Goal: Information Seeking & Learning: Compare options

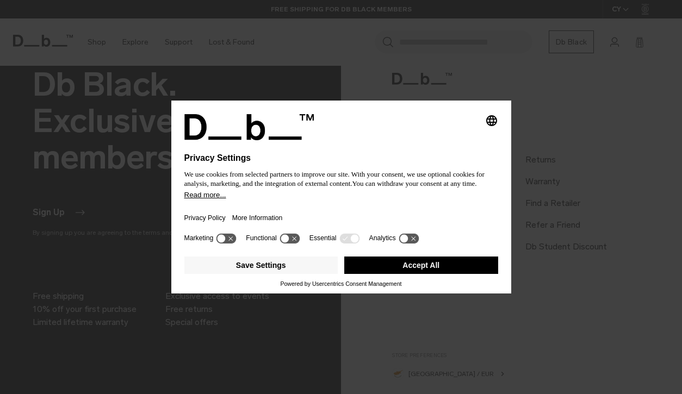
scroll to position [888, 0]
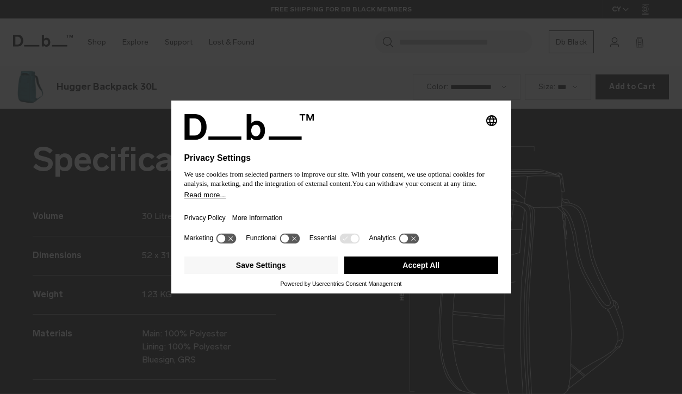
scroll to position [1182, 0]
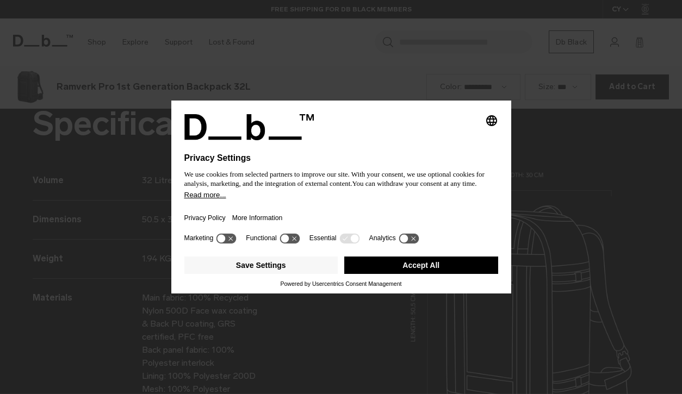
scroll to position [1182, 0]
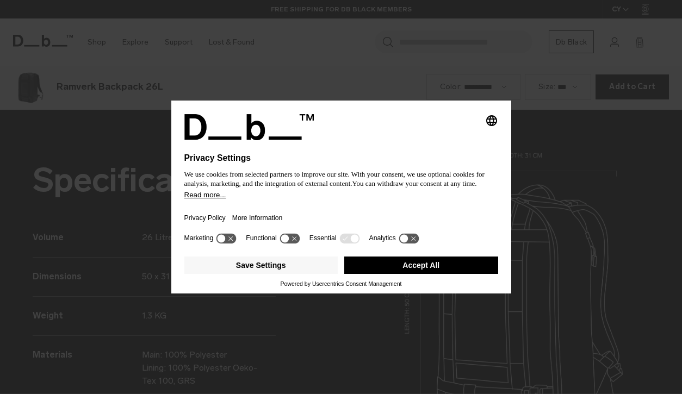
scroll to position [1182, 0]
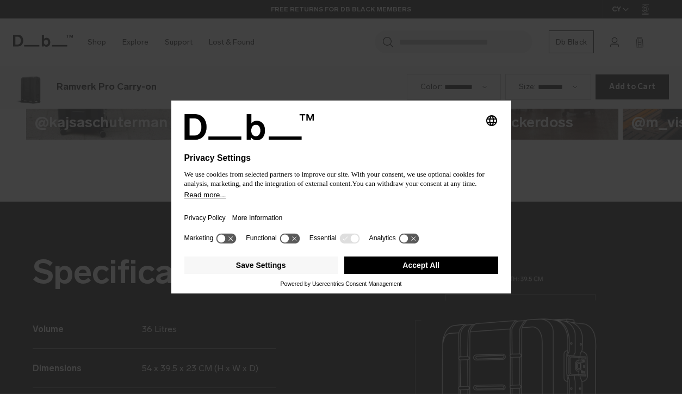
scroll to position [1182, 0]
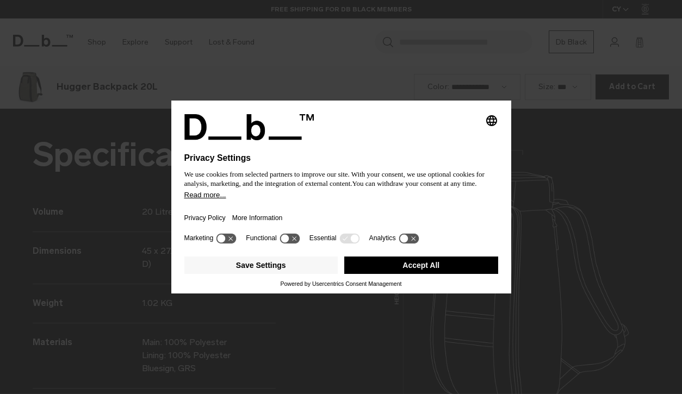
scroll to position [1182, 0]
